Goal: Task Accomplishment & Management: Use online tool/utility

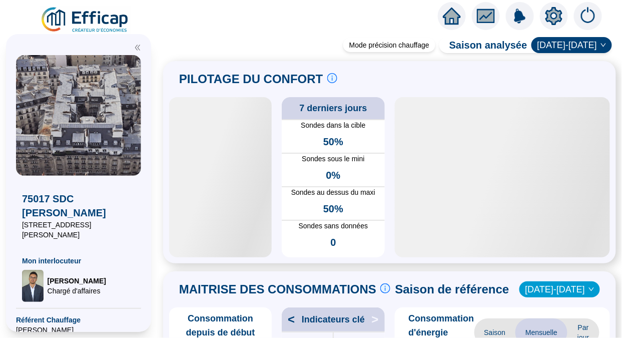
scroll to position [548, 0]
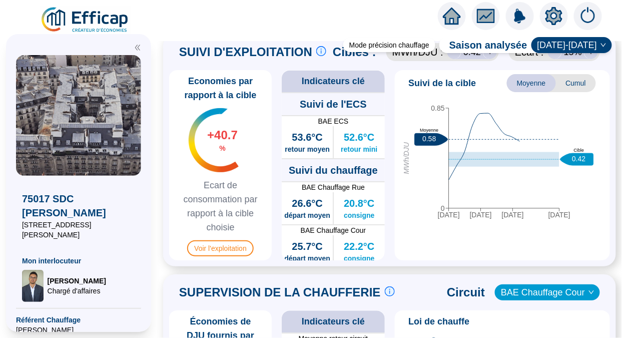
click at [92, 21] on img at bounding box center [85, 20] width 91 height 28
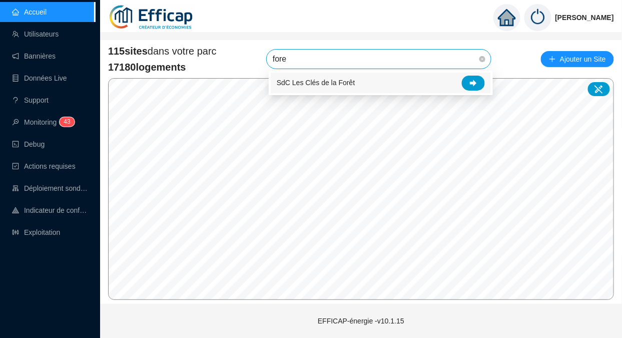
type input "foret"
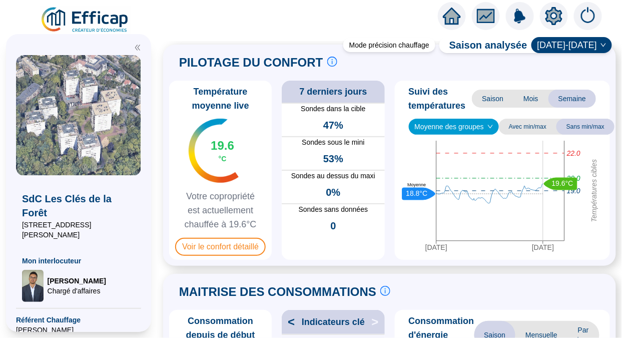
scroll to position [9, 0]
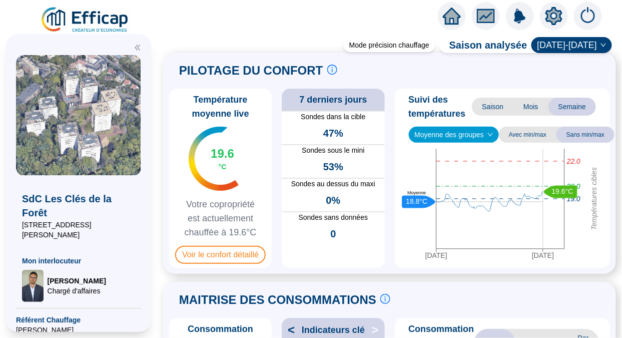
click at [465, 138] on span "Moyenne des groupes" at bounding box center [454, 134] width 79 height 15
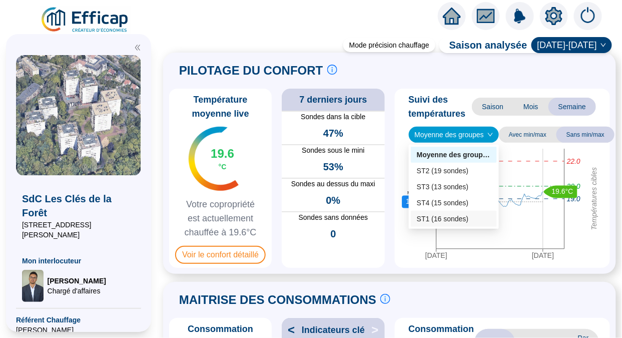
click at [431, 218] on div "ST1 (16 sondes)" at bounding box center [454, 219] width 74 height 11
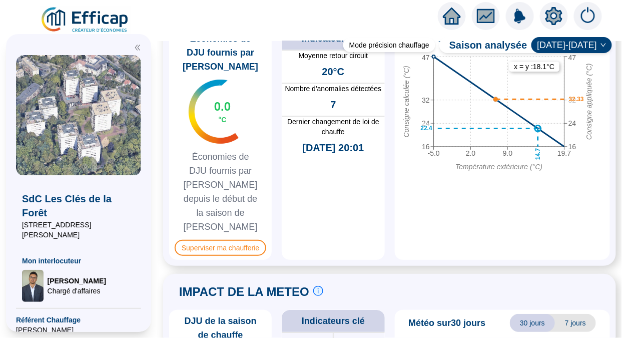
scroll to position [830, 0]
click at [202, 240] on span "Superviser ma chaufferie" at bounding box center [221, 248] width 92 height 16
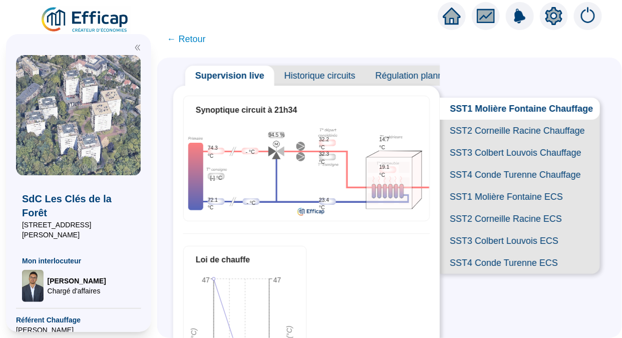
scroll to position [20, 0]
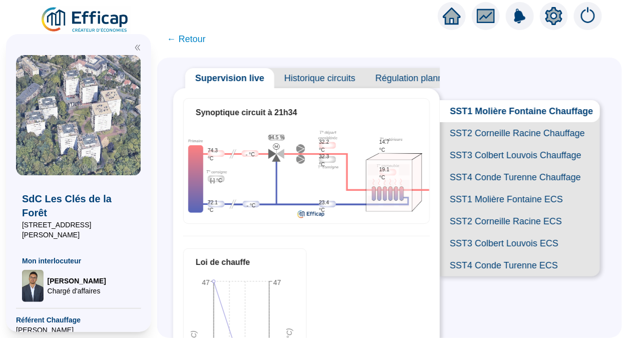
click at [498, 141] on span "SST2 Corneille Racine Chauffage" at bounding box center [520, 133] width 160 height 22
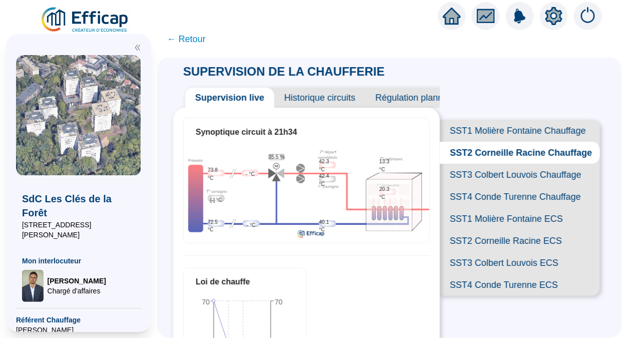
click at [489, 186] on span "SST3 Colbert Louvois Chauffage" at bounding box center [520, 175] width 160 height 22
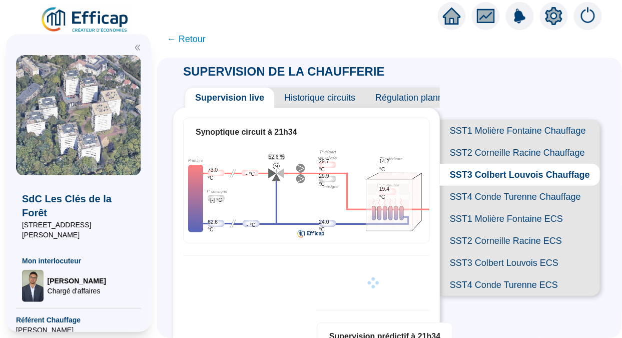
click at [470, 208] on span "SST4 Conde Turenne Chauffage" at bounding box center [520, 197] width 160 height 22
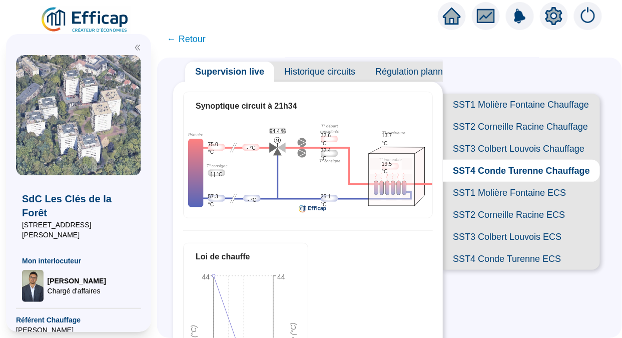
scroll to position [25, 0]
